Goal: Information Seeking & Learning: Get advice/opinions

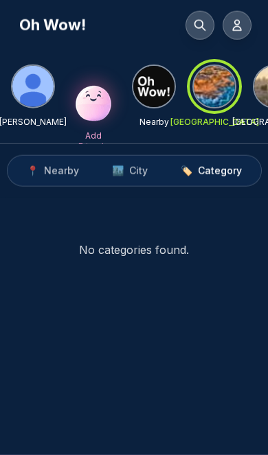
scroll to position [80, 0]
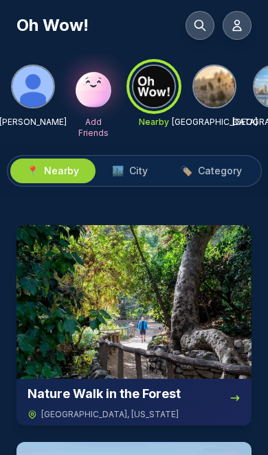
click at [225, 84] on img at bounding box center [213, 86] width 41 height 41
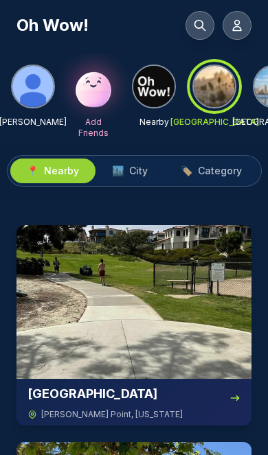
click at [156, 93] on img at bounding box center [153, 86] width 41 height 41
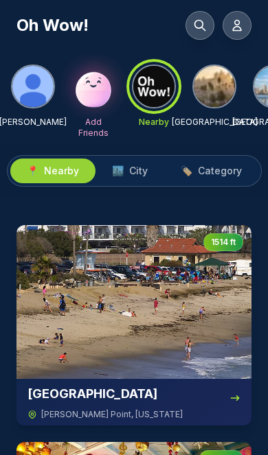
click at [237, 172] on span "Category" at bounding box center [220, 171] width 44 height 14
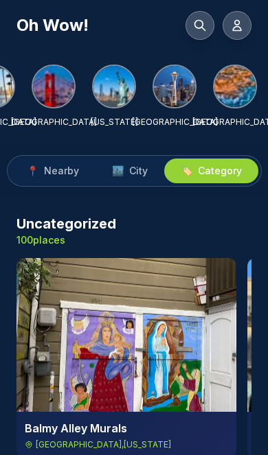
scroll to position [0, 281]
click at [232, 93] on img at bounding box center [234, 86] width 41 height 41
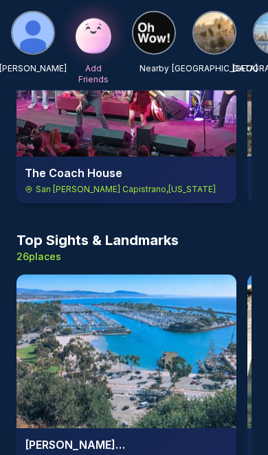
scroll to position [1356, 0]
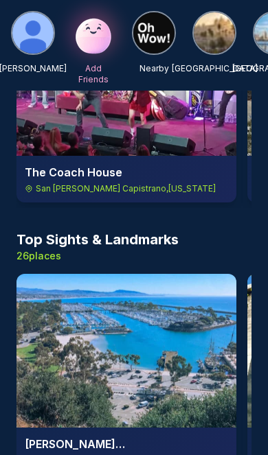
click at [149, 32] on img at bounding box center [153, 32] width 41 height 41
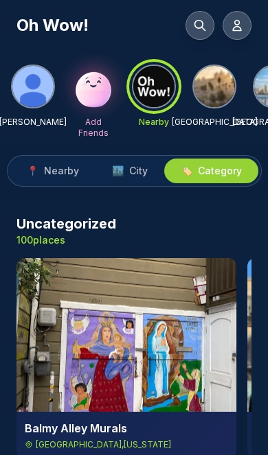
click at [69, 178] on button "📍 Nearby" at bounding box center [52, 170] width 85 height 25
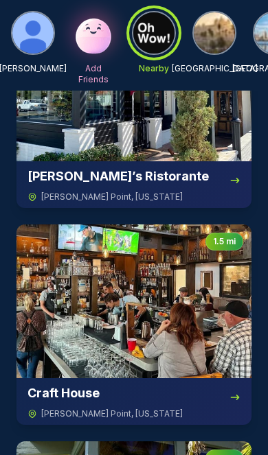
scroll to position [2802, 0]
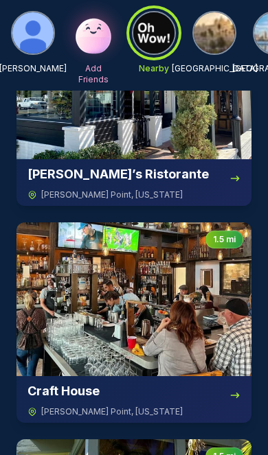
click at [183, 296] on img at bounding box center [133, 299] width 235 height 154
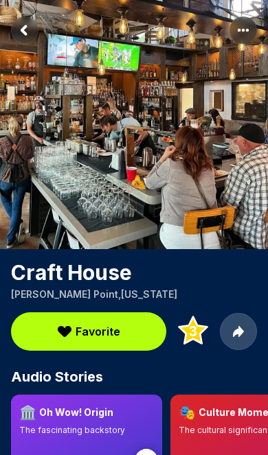
click at [246, 38] on rect "More options" at bounding box center [242, 29] width 27 height 27
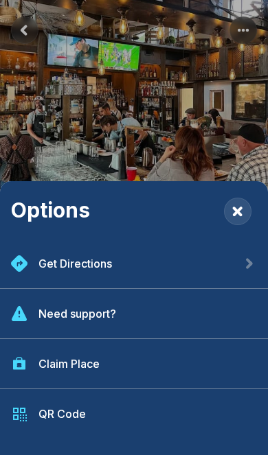
click at [123, 289] on div "Get Directions" at bounding box center [134, 264] width 268 height 50
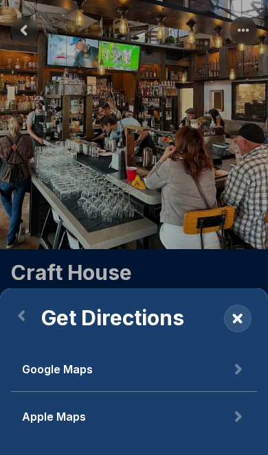
click at [119, 392] on button "Google Maps" at bounding box center [134, 369] width 246 height 45
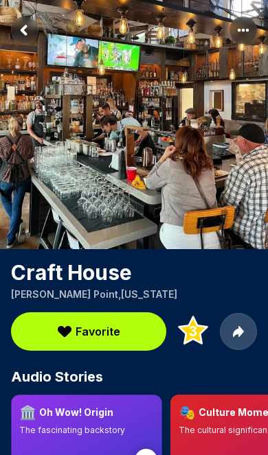
click at [147, 454] on circle at bounding box center [145, 460] width 23 height 23
click at [150, 454] on circle at bounding box center [145, 460] width 23 height 23
click at [151, 454] on circle at bounding box center [145, 460] width 23 height 23
click at [150, 454] on circle at bounding box center [145, 460] width 23 height 23
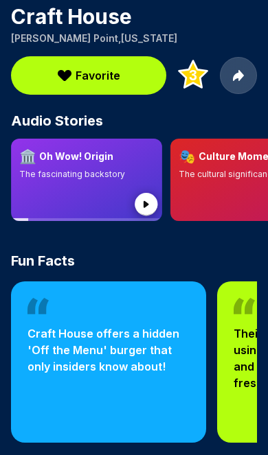
scroll to position [257, 0]
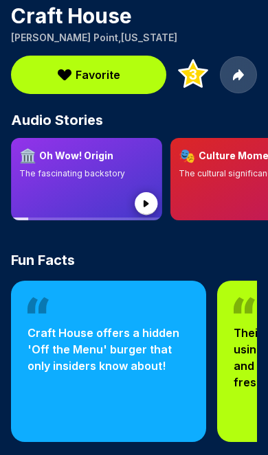
click at [141, 213] on circle at bounding box center [145, 203] width 23 height 23
click at [152, 193] on icon at bounding box center [146, 205] width 41 height 41
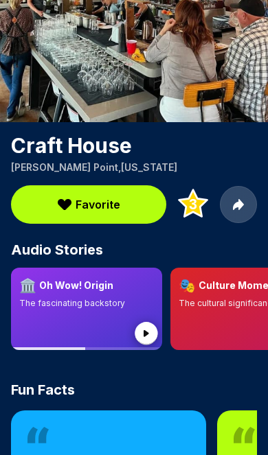
scroll to position [0, 0]
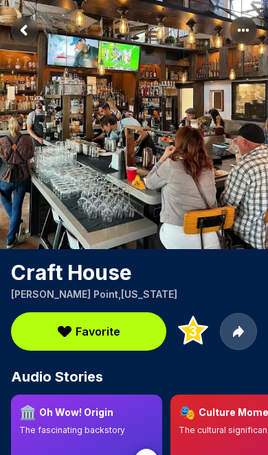
click at [252, 34] on rect "More options" at bounding box center [242, 29] width 27 height 27
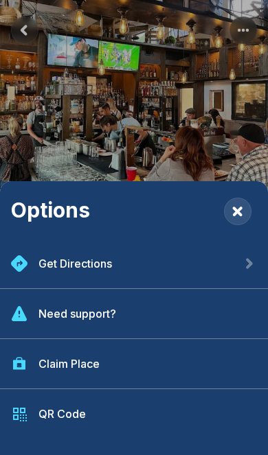
click at [152, 273] on div "Get Directions" at bounding box center [134, 264] width 268 height 50
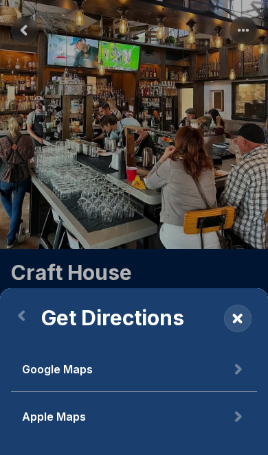
click at [136, 382] on button "Google Maps" at bounding box center [134, 369] width 246 height 45
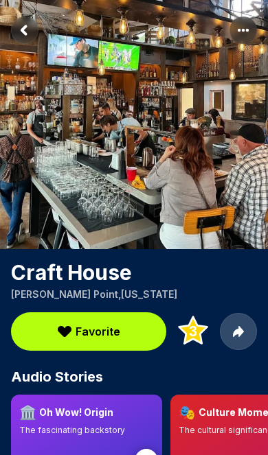
click at [32, 23] on rect "Return to previous page" at bounding box center [24, 29] width 27 height 27
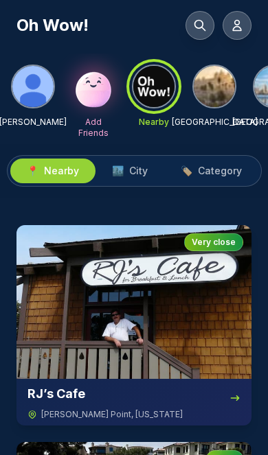
click at [203, 29] on icon at bounding box center [200, 26] width 10 height 10
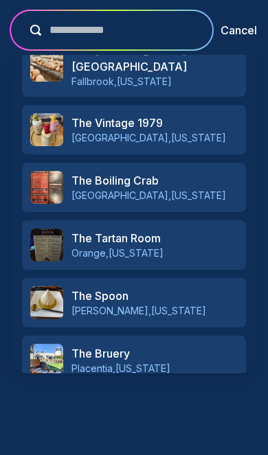
scroll to position [561, 0]
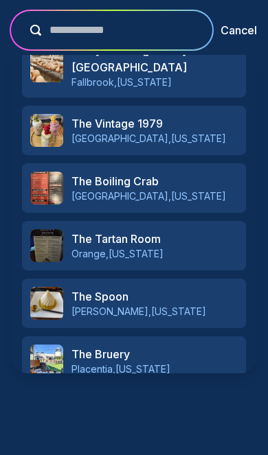
type input "**********"
click at [158, 409] on p "Add " The salty dog "" at bounding box center [149, 418] width 126 height 19
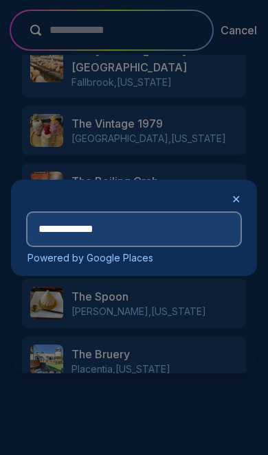
click at [174, 228] on input "**********" at bounding box center [133, 229] width 213 height 33
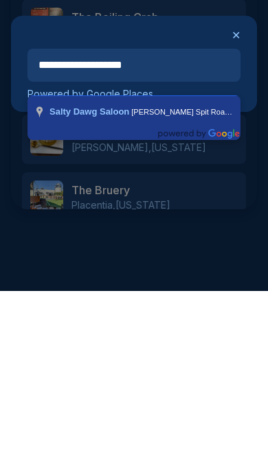
type input "**********"
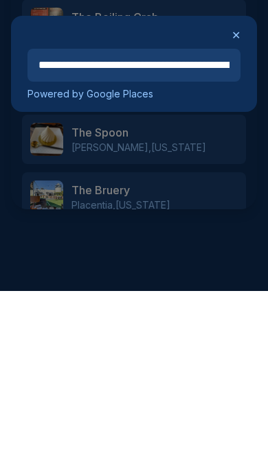
scroll to position [164, 0]
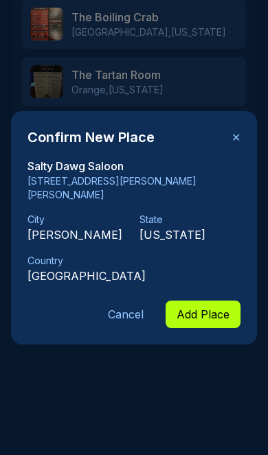
click at [211, 318] on button "Add Place" at bounding box center [202, 313] width 75 height 27
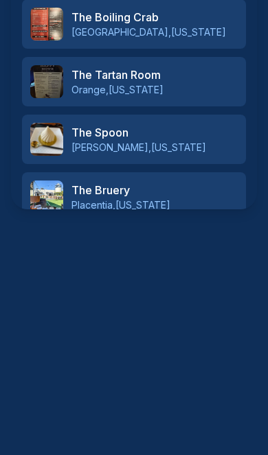
scroll to position [23, 0]
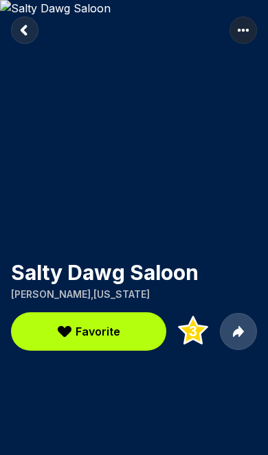
click at [110, 323] on span "Favorite" at bounding box center [97, 331] width 45 height 16
click at [21, 37] on rect "Return to previous page" at bounding box center [24, 29] width 27 height 27
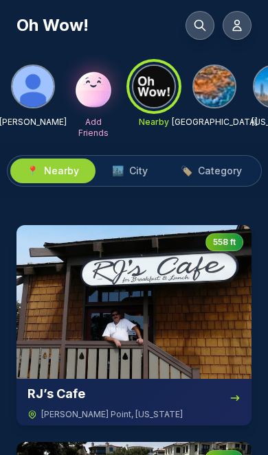
click at [225, 175] on span "Category" at bounding box center [220, 171] width 44 height 14
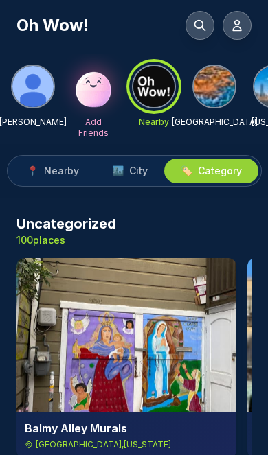
click at [220, 96] on img at bounding box center [213, 86] width 41 height 41
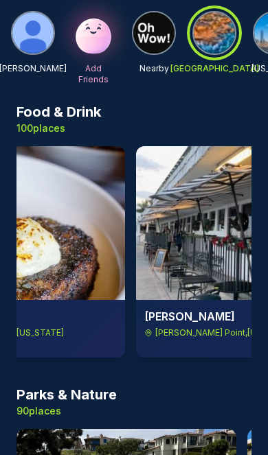
scroll to position [115, 0]
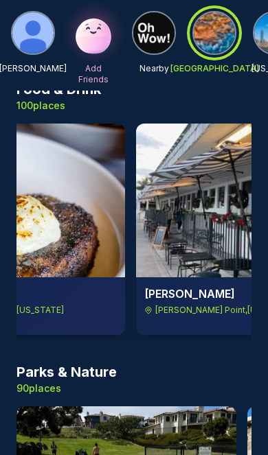
click at [148, 38] on img at bounding box center [153, 32] width 41 height 41
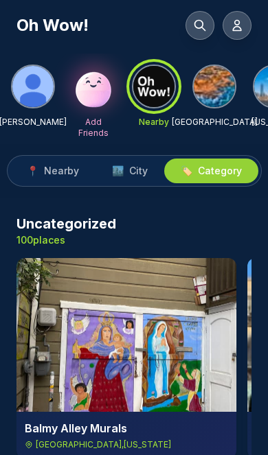
click at [149, 103] on div at bounding box center [153, 86] width 49 height 49
click at [206, 100] on img at bounding box center [213, 86] width 41 height 41
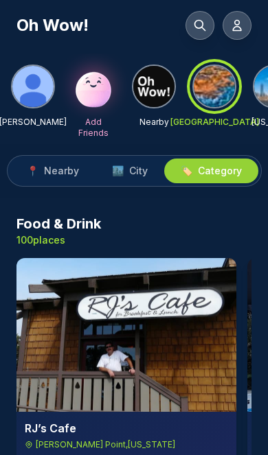
click at [143, 106] on img at bounding box center [153, 86] width 41 height 41
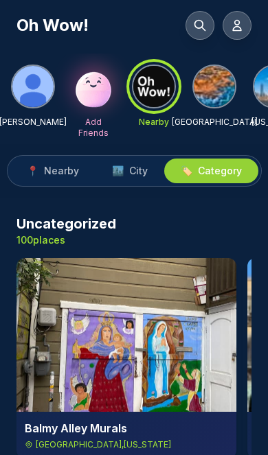
click at [202, 88] on img at bounding box center [213, 86] width 41 height 41
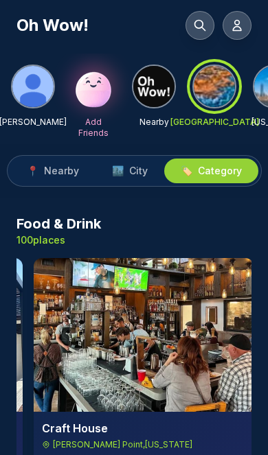
scroll to position [0, 1598]
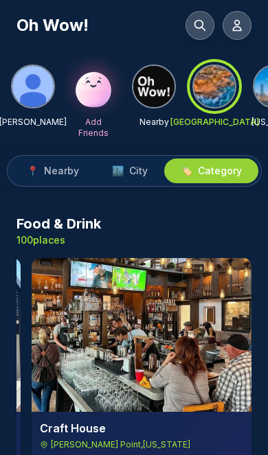
click at [156, 325] on img at bounding box center [142, 335] width 220 height 154
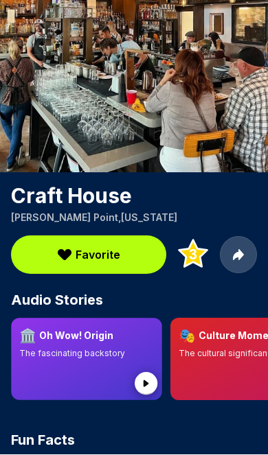
scroll to position [77, 0]
click at [147, 386] on circle at bounding box center [145, 383] width 23 height 23
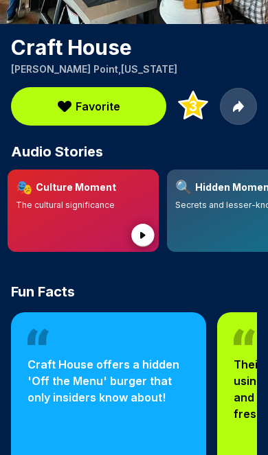
scroll to position [0, 163]
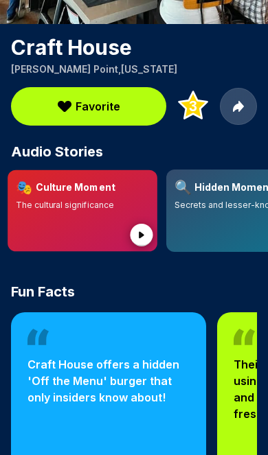
click at [143, 238] on circle at bounding box center [141, 235] width 23 height 23
click at [147, 245] on circle at bounding box center [141, 235] width 23 height 23
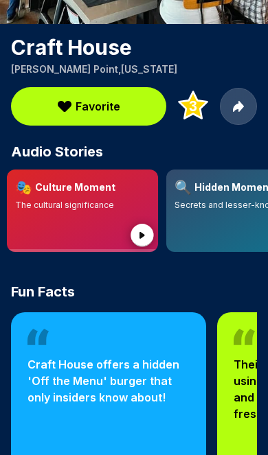
click at [148, 230] on circle at bounding box center [141, 235] width 23 height 23
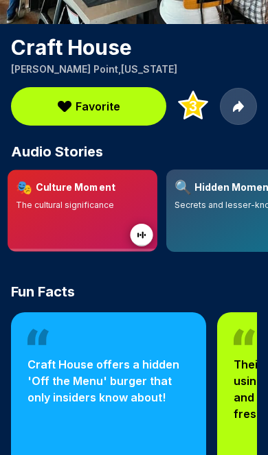
click at [132, 248] on icon at bounding box center [141, 236] width 40 height 40
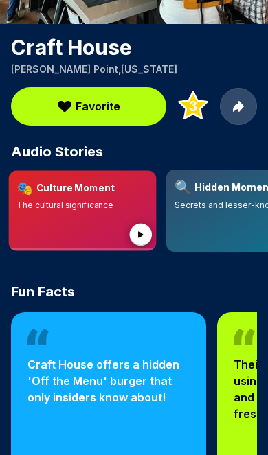
click at [143, 244] on circle at bounding box center [141, 235] width 23 height 23
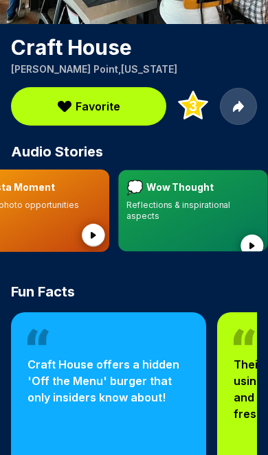
scroll to position [0, 530]
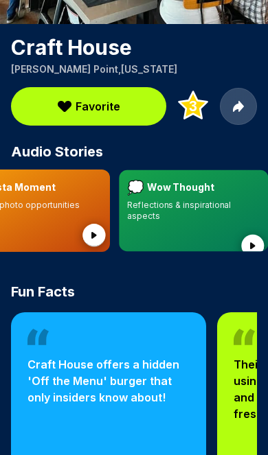
click at [250, 242] on icon at bounding box center [252, 245] width 5 height 7
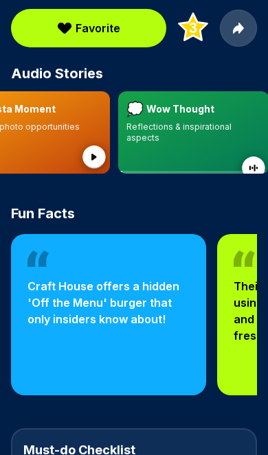
scroll to position [299, 0]
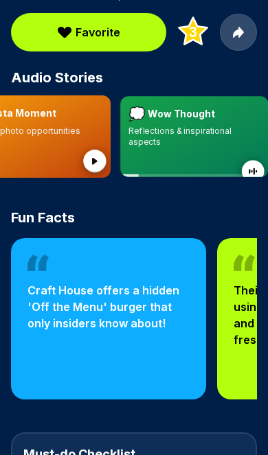
click at [249, 166] on circle at bounding box center [252, 171] width 23 height 23
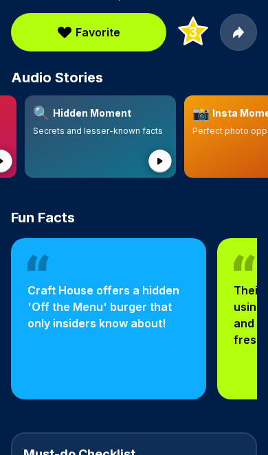
scroll to position [0, 304]
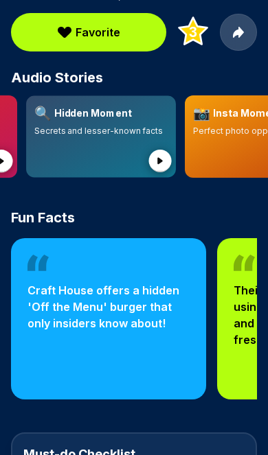
click at [160, 161] on icon at bounding box center [159, 161] width 5 height 7
click at [161, 169] on circle at bounding box center [160, 161] width 23 height 23
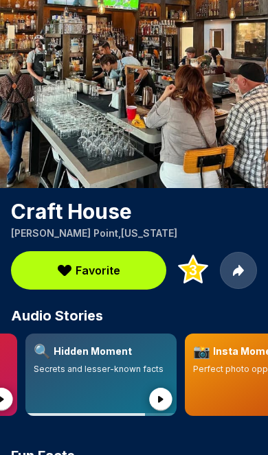
scroll to position [0, 0]
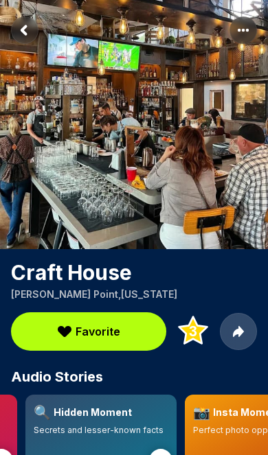
click at [14, 43] on icon "Return to previous page" at bounding box center [24, 29] width 27 height 27
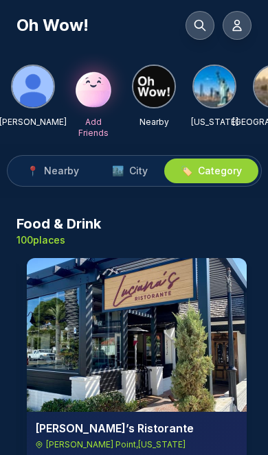
scroll to position [0, 450]
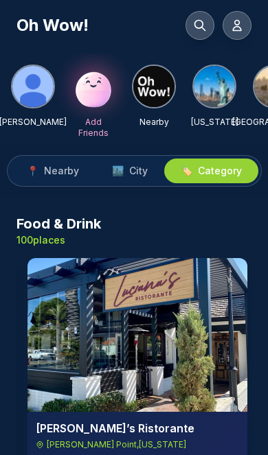
click at [142, 326] on img at bounding box center [137, 335] width 220 height 154
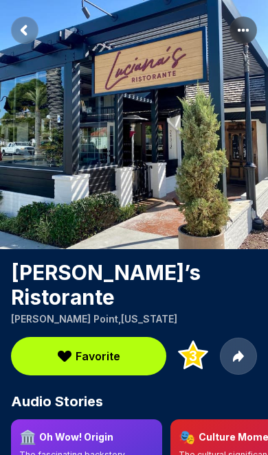
click at [106, 348] on span "Favorite" at bounding box center [97, 356] width 45 height 16
click at [95, 348] on span "Favorite" at bounding box center [97, 356] width 45 height 16
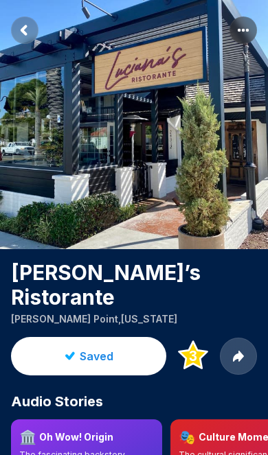
click at [34, 31] on rect "Return to previous page" at bounding box center [24, 29] width 27 height 27
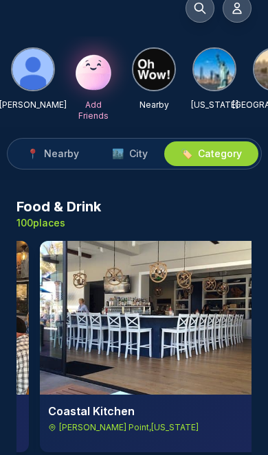
scroll to position [0, 217]
